Goal: Navigation & Orientation: Find specific page/section

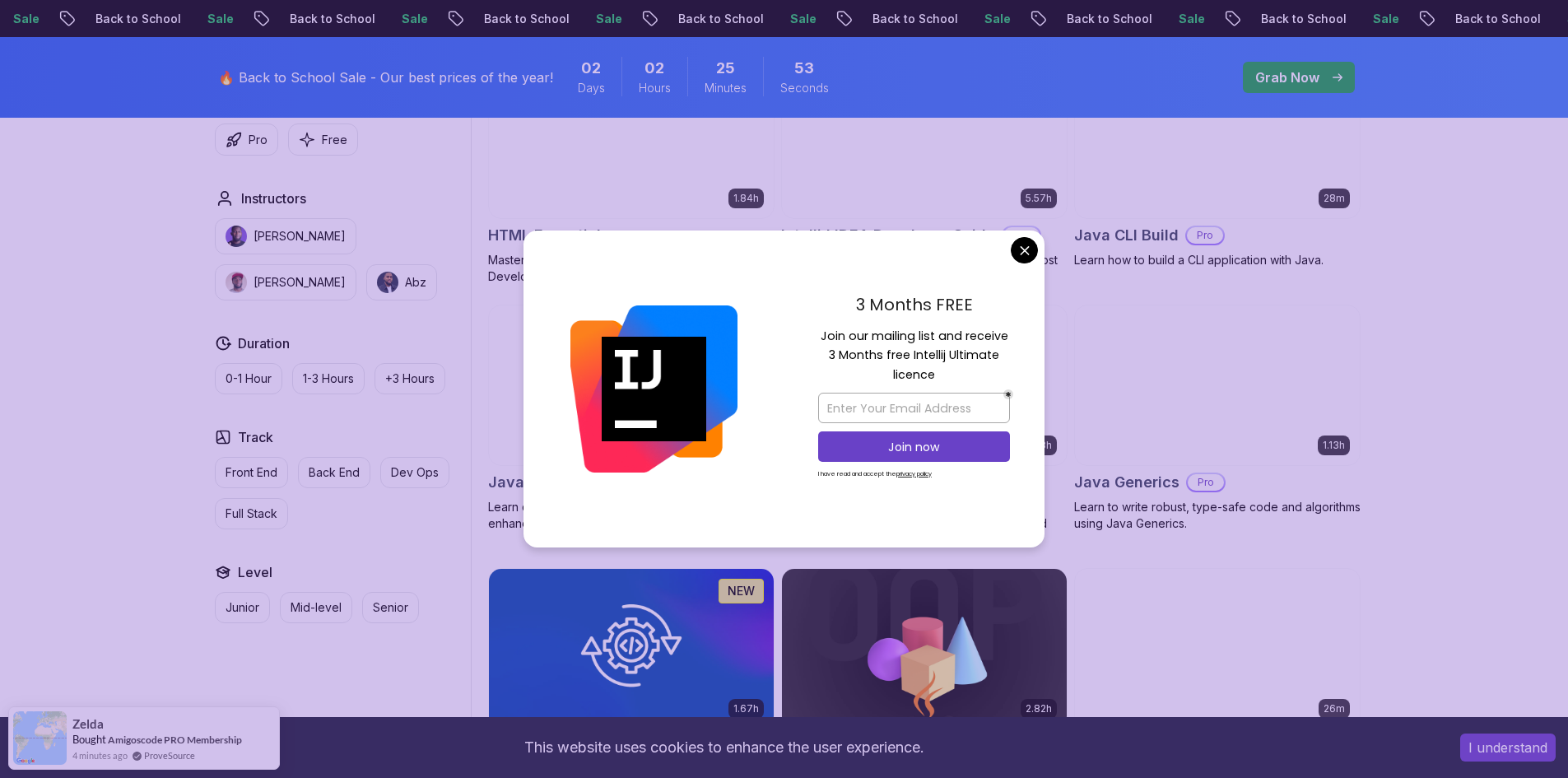
scroll to position [2140, 0]
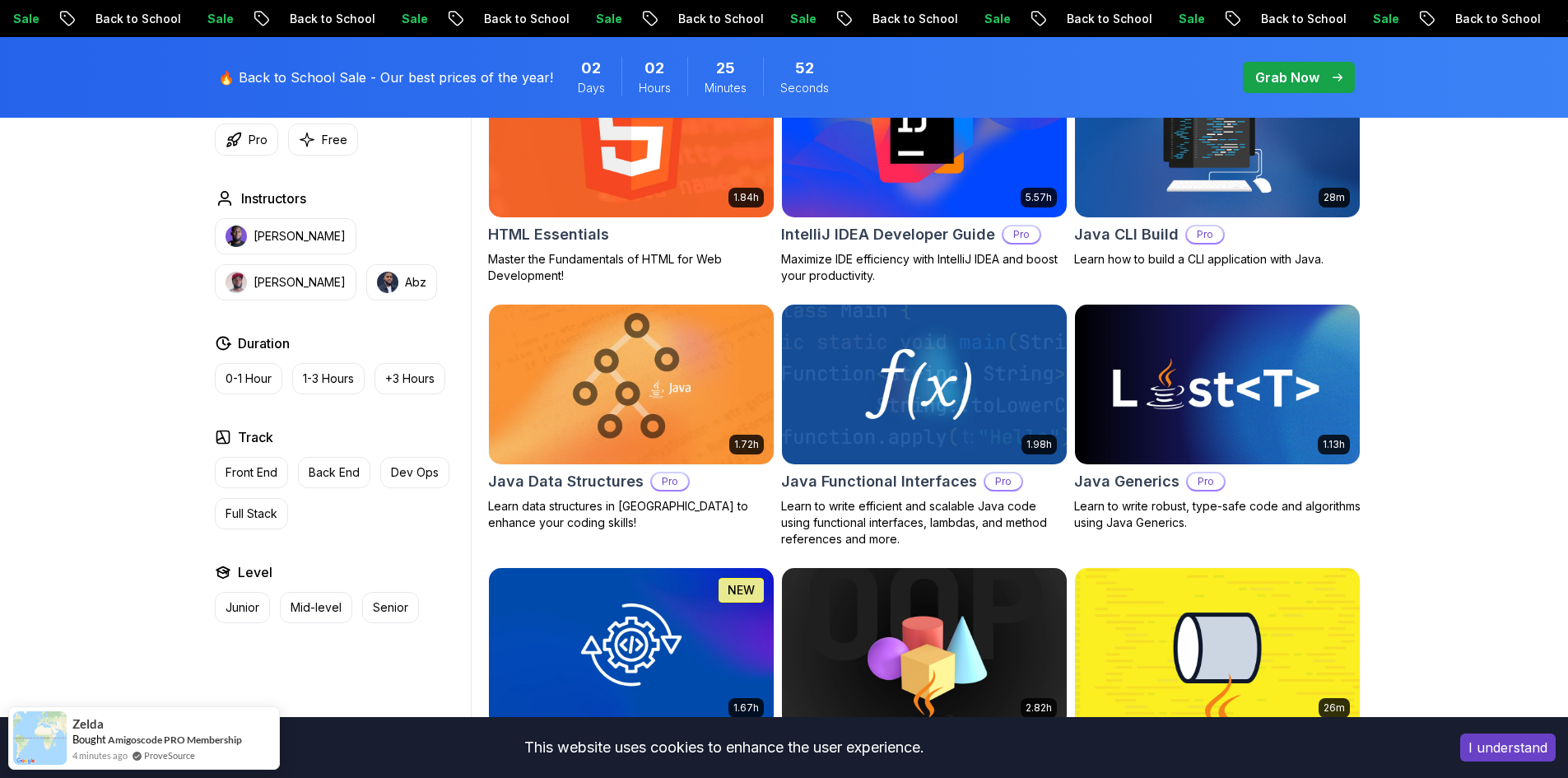
click at [1028, 252] on p "Maximize IDE efficiency with IntelliJ IDEA and boost your productivity." at bounding box center [924, 266] width 287 height 32
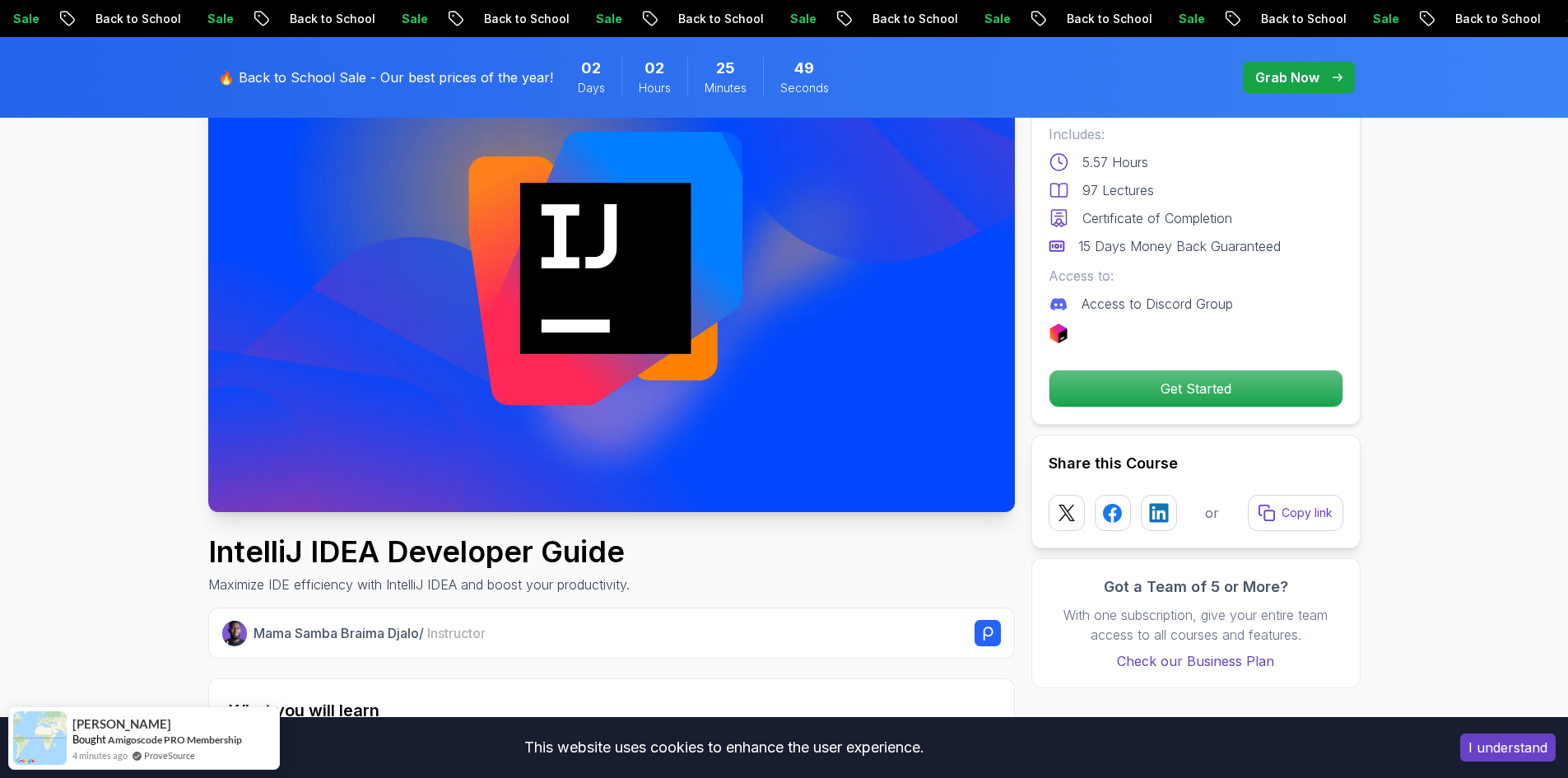
scroll to position [164, 0]
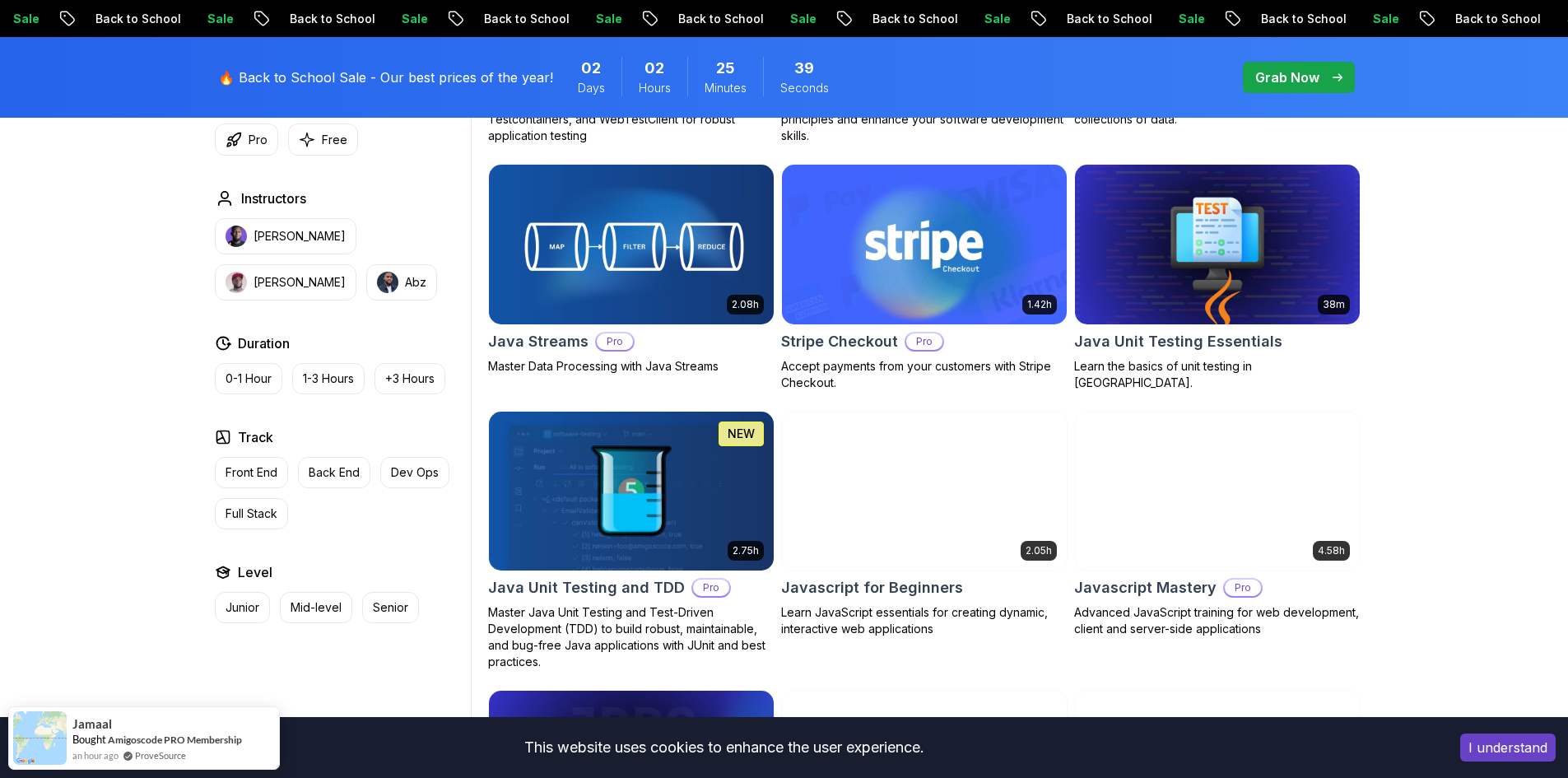
scroll to position [2843, 0]
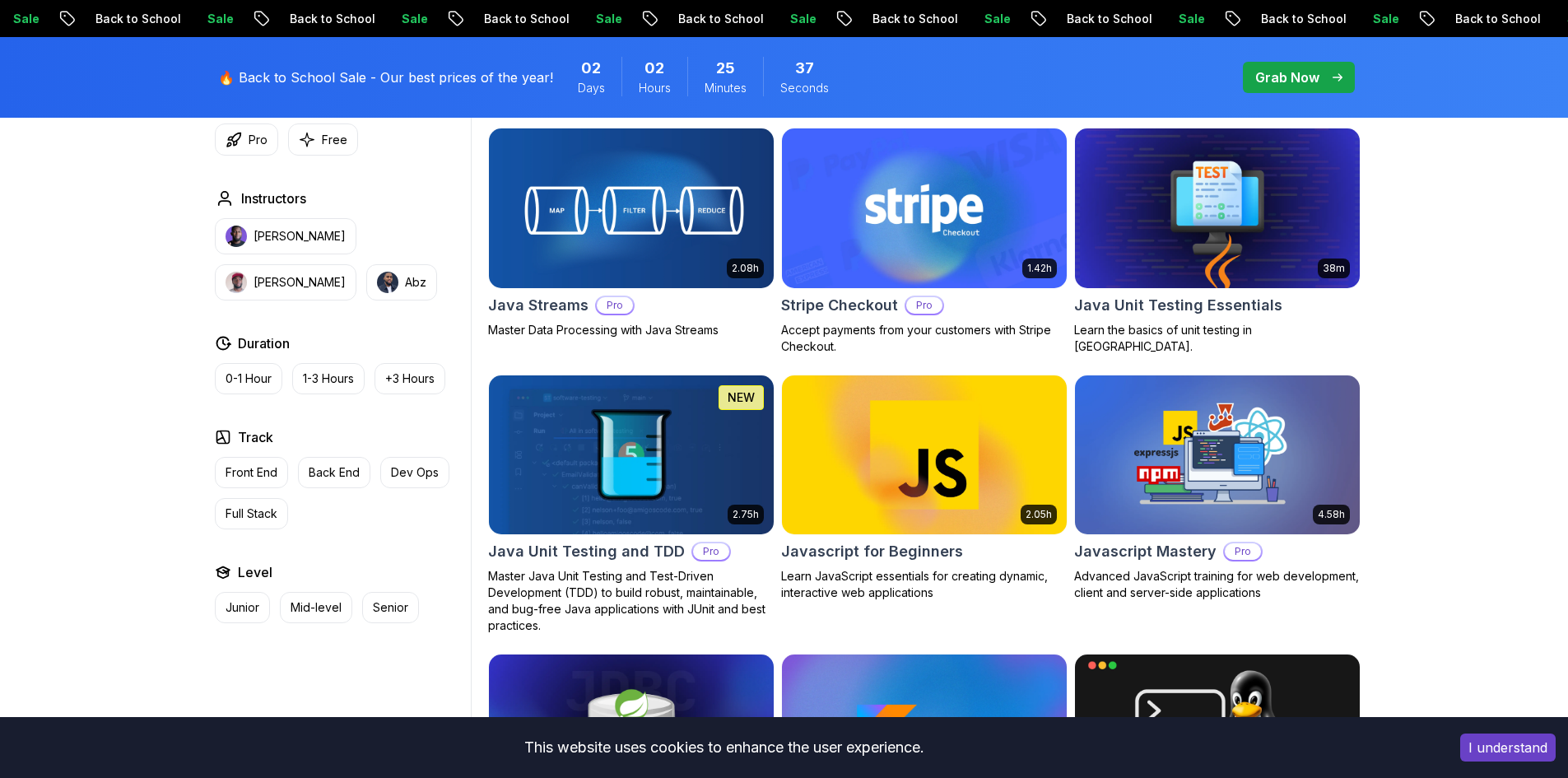
click at [927, 307] on p "Pro" at bounding box center [924, 305] width 36 height 17
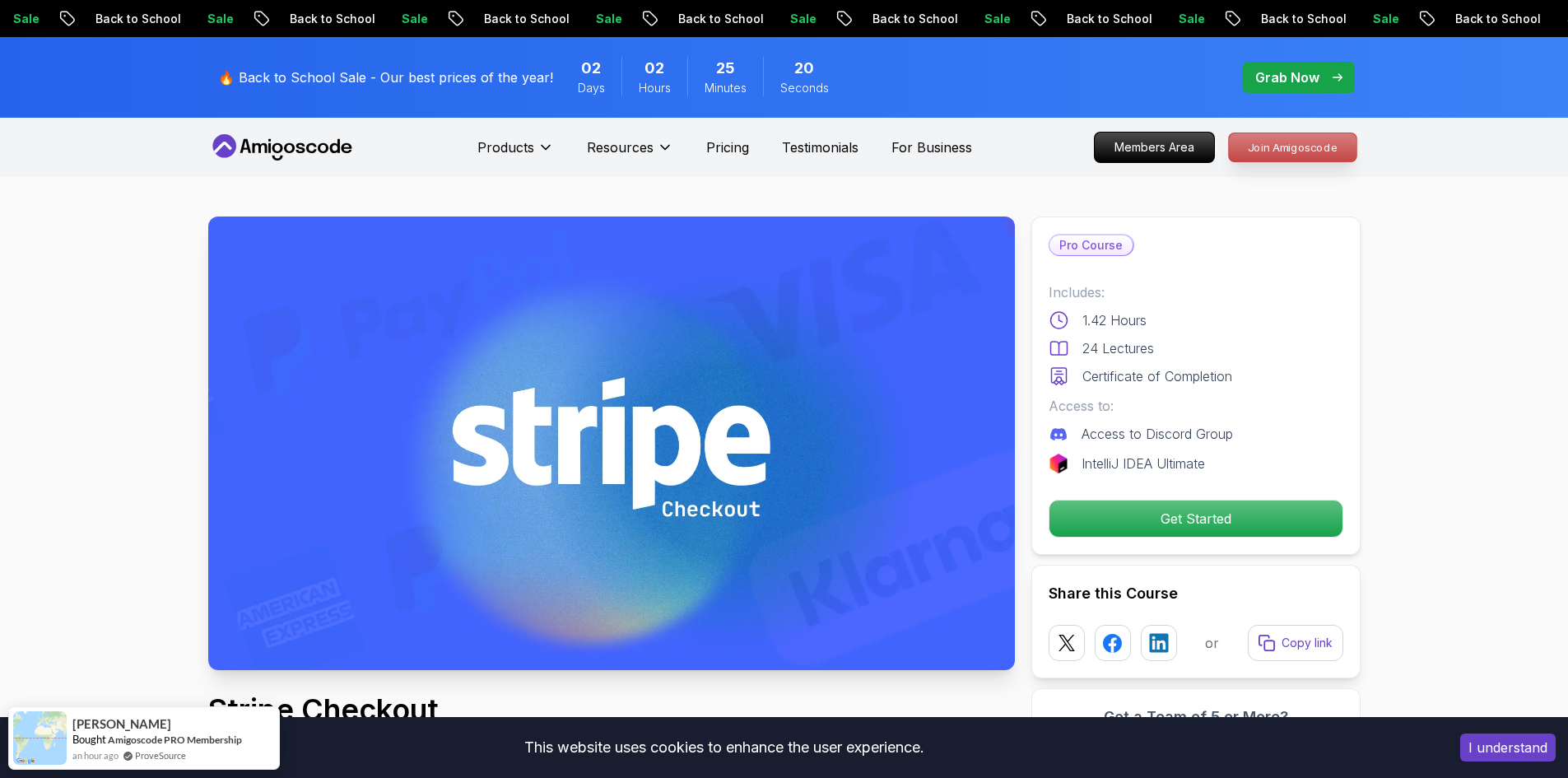
click at [1269, 149] on p "Join Amigoscode" at bounding box center [1292, 148] width 127 height 28
click at [1214, 149] on p "Members Area" at bounding box center [1154, 148] width 120 height 30
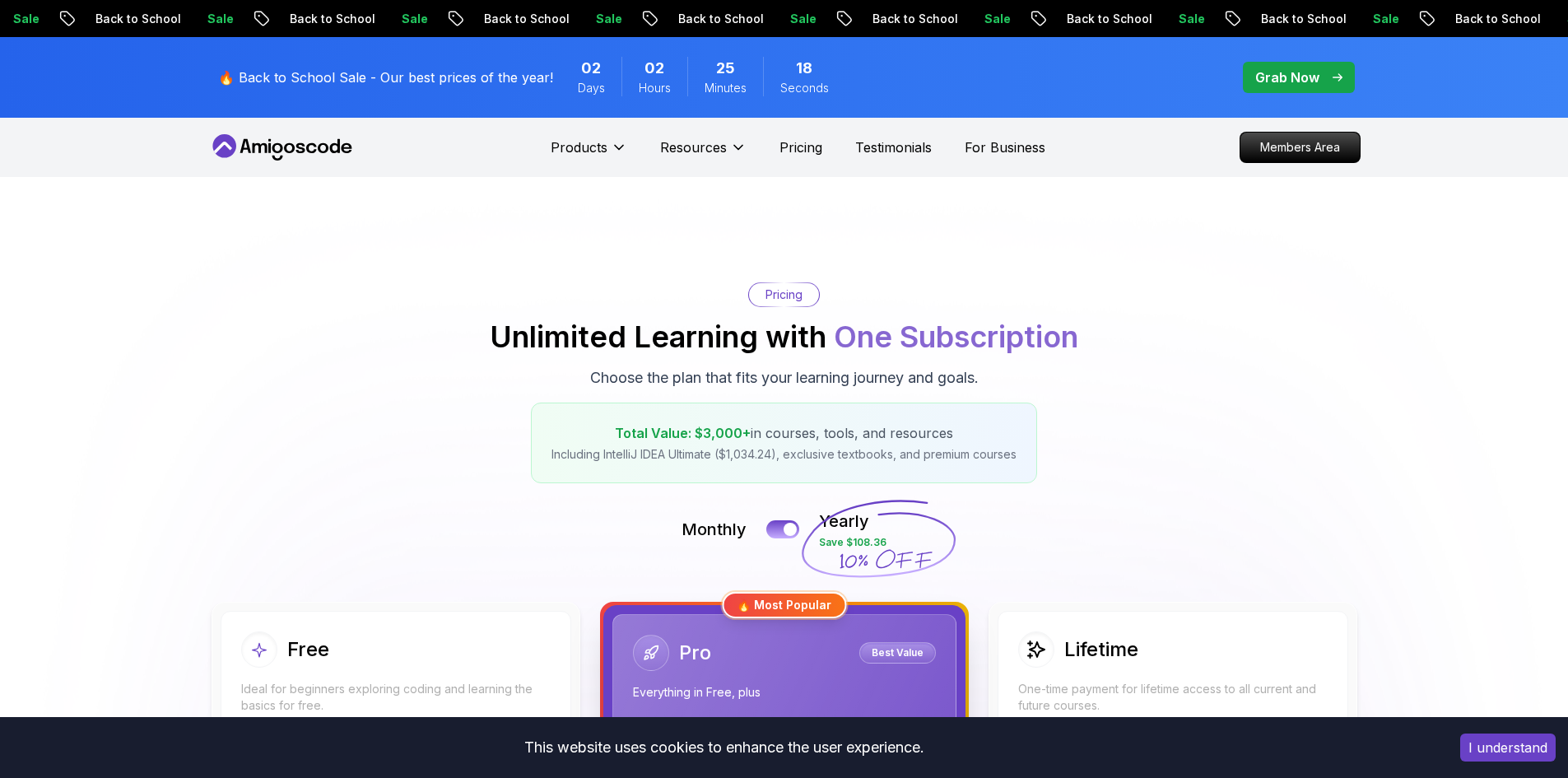
scroll to position [247, 0]
